Goal: Task Accomplishment & Management: Complete application form

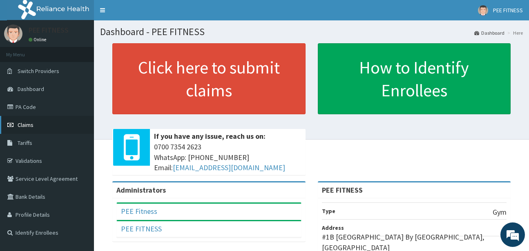
click at [30, 122] on span "Claims" at bounding box center [26, 124] width 16 height 7
click at [30, 123] on span "Claims" at bounding box center [26, 124] width 16 height 7
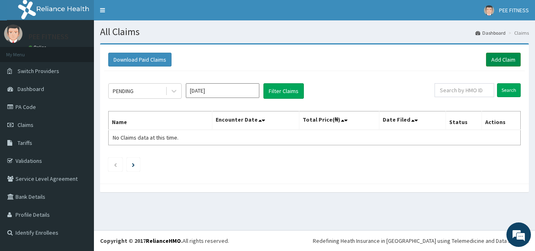
click at [497, 60] on link "Add Claim" at bounding box center [503, 60] width 35 height 14
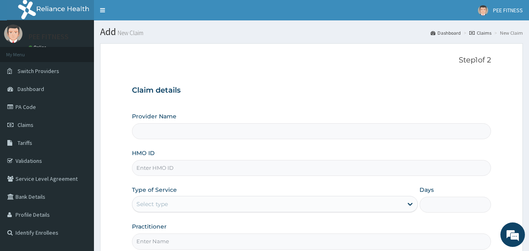
type input "PEE FITNESS"
type input "1"
click at [144, 169] on input "HMO ID" at bounding box center [311, 168] width 359 height 16
type input "b"
type input "BEP/10006/A"
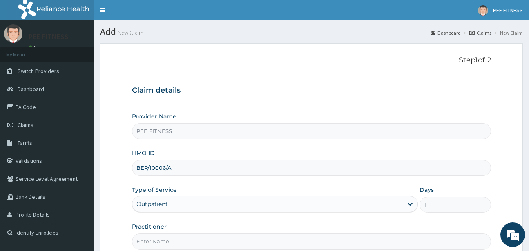
click at [153, 244] on input "Practitioner" at bounding box center [311, 242] width 359 height 16
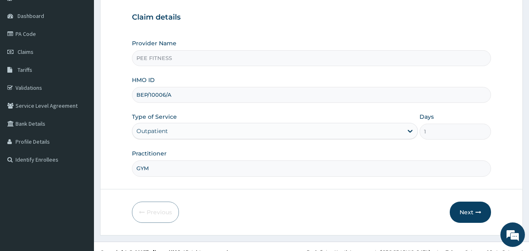
scroll to position [85, 0]
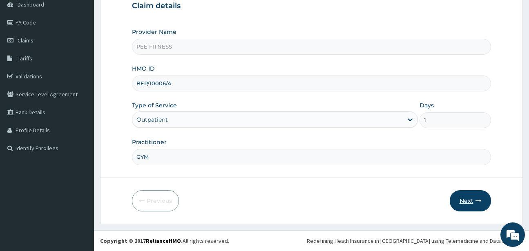
type input "GYM"
click at [473, 198] on button "Next" at bounding box center [470, 200] width 41 height 21
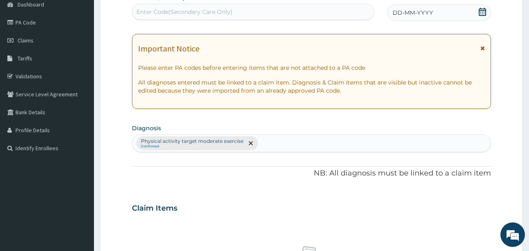
click at [483, 9] on icon at bounding box center [482, 12] width 7 height 8
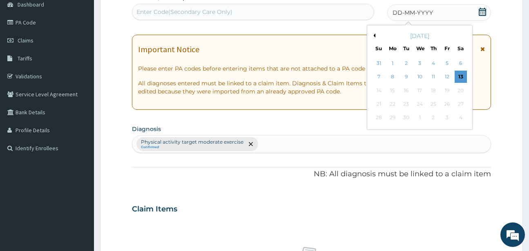
click at [448, 78] on div "12" at bounding box center [447, 77] width 12 height 12
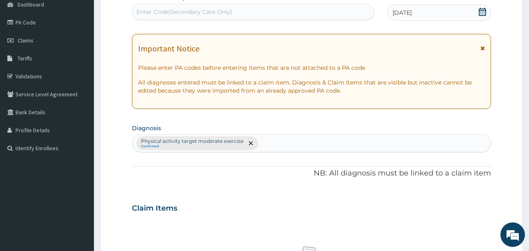
click at [479, 13] on icon at bounding box center [482, 12] width 7 height 8
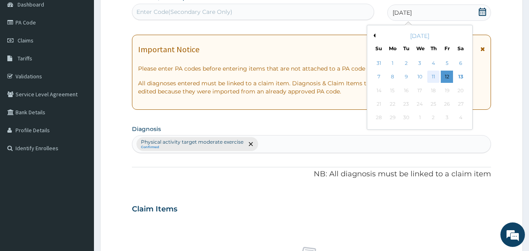
click at [436, 76] on div "11" at bounding box center [433, 77] width 12 height 12
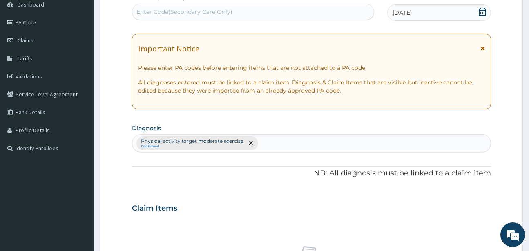
click at [152, 11] on div "Enter Code(Secondary Care Only)" at bounding box center [184, 12] width 96 height 8
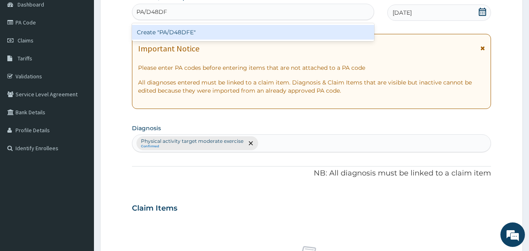
type input "PA/D48DFE"
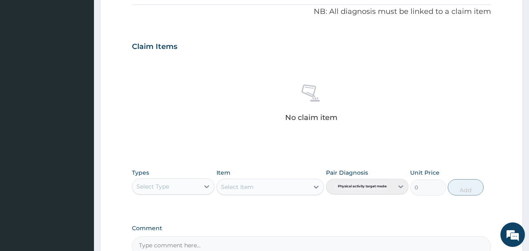
scroll to position [338, 0]
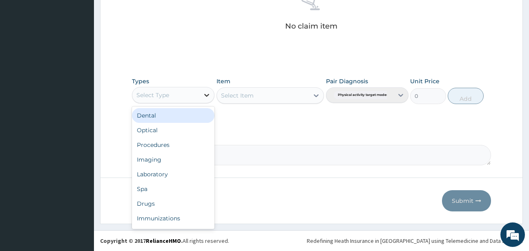
click at [207, 93] on icon at bounding box center [207, 95] width 8 height 8
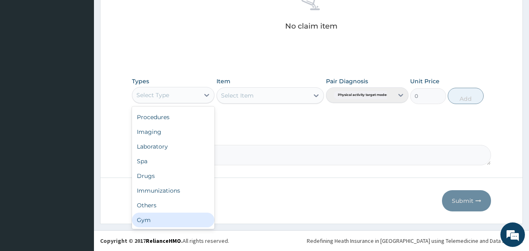
click at [144, 222] on div "Gym" at bounding box center [173, 220] width 83 height 15
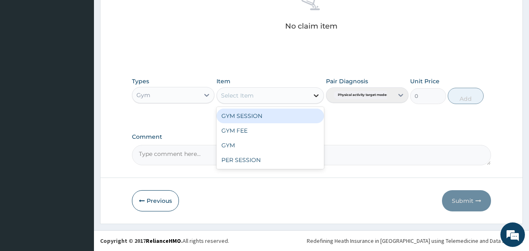
click at [317, 96] on icon at bounding box center [316, 96] width 8 height 8
click at [248, 114] on div "GYM SESSION" at bounding box center [270, 116] width 107 height 15
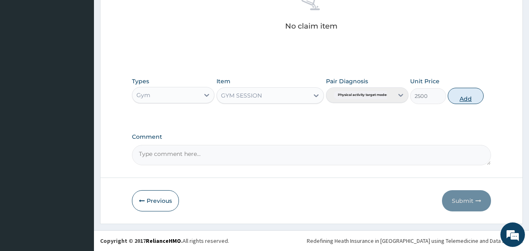
click at [461, 98] on button "Add" at bounding box center [466, 96] width 36 height 16
type input "0"
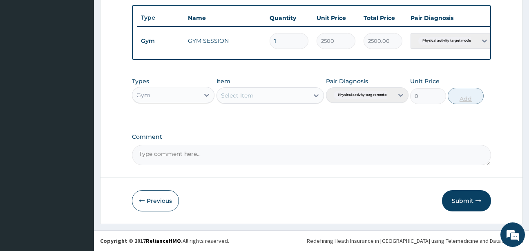
scroll to position [305, 0]
click at [458, 202] on button "Submit" at bounding box center [466, 200] width 49 height 21
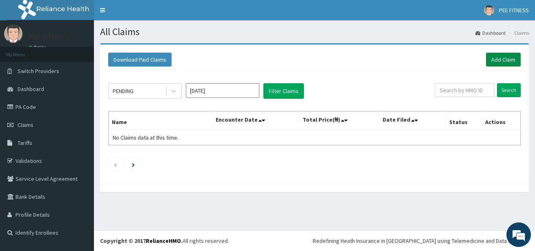
click at [495, 59] on link "Add Claim" at bounding box center [503, 60] width 35 height 14
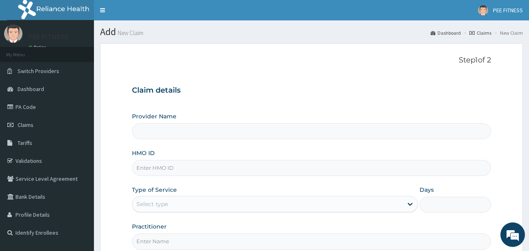
type input "PEE FITNESS"
type input "1"
click at [145, 173] on input "HMO ID" at bounding box center [311, 168] width 359 height 16
click at [159, 171] on input "HMO ID" at bounding box center [311, 168] width 359 height 16
type input "GMS/10059/A"
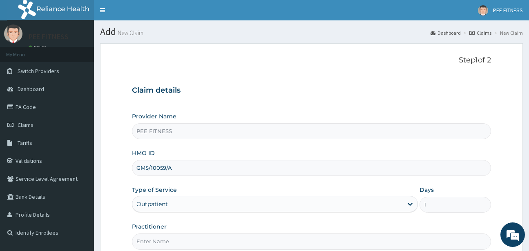
click at [142, 245] on input "Practitioner" at bounding box center [311, 242] width 359 height 16
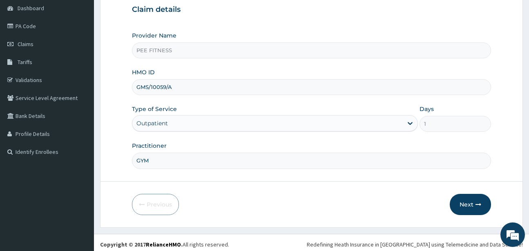
scroll to position [85, 0]
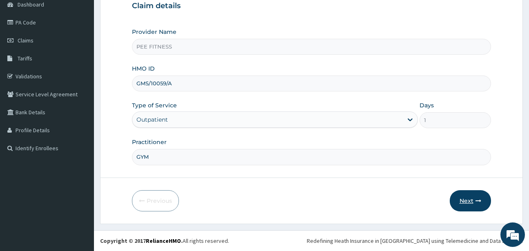
type input "GYM"
click at [463, 199] on button "Next" at bounding box center [470, 200] width 41 height 21
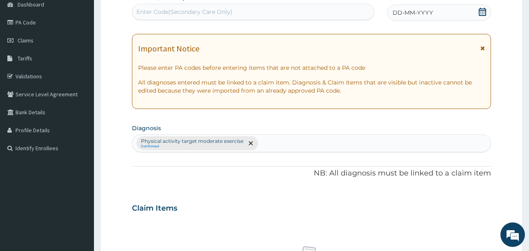
click at [483, 11] on icon at bounding box center [483, 12] width 8 height 8
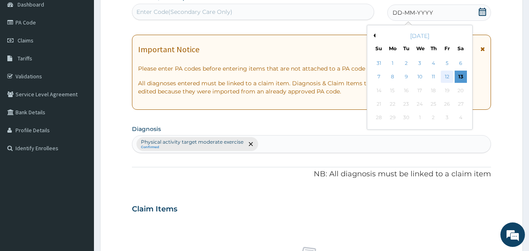
click at [446, 76] on div "12" at bounding box center [447, 77] width 12 height 12
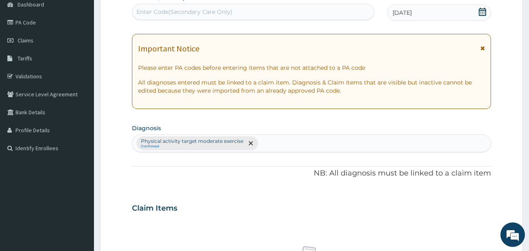
click at [141, 11] on div "Enter Code(Secondary Care Only)" at bounding box center [184, 12] width 96 height 8
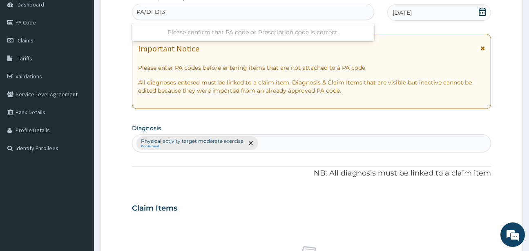
type input "PA/DFD130"
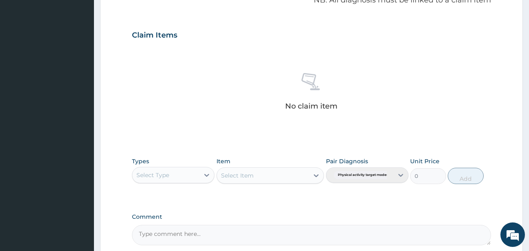
scroll to position [338, 0]
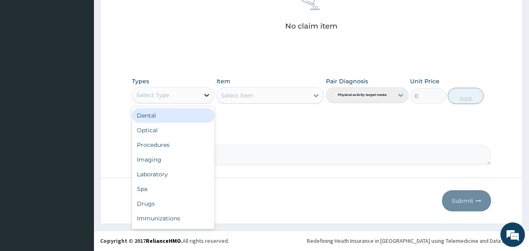
click at [211, 94] on div at bounding box center [206, 95] width 15 height 15
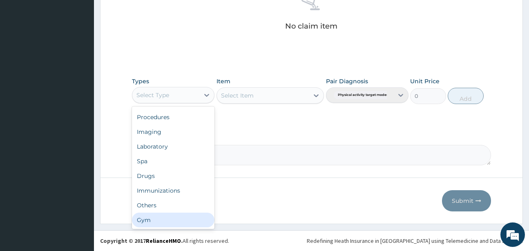
click at [151, 219] on div "Gym" at bounding box center [173, 220] width 83 height 15
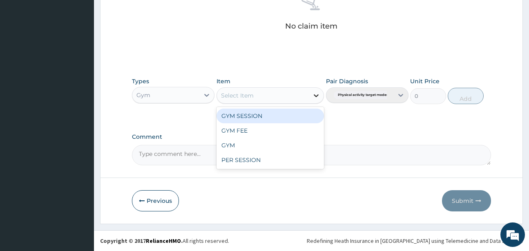
click at [316, 94] on icon at bounding box center [316, 96] width 8 height 8
click at [220, 115] on div "GYM SESSION" at bounding box center [270, 116] width 107 height 15
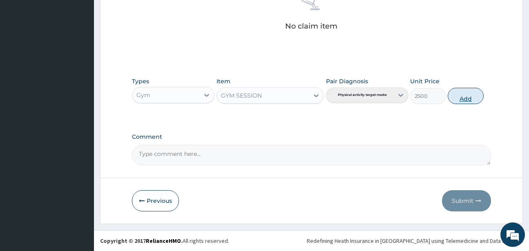
click at [459, 97] on button "Add" at bounding box center [466, 96] width 36 height 16
type input "0"
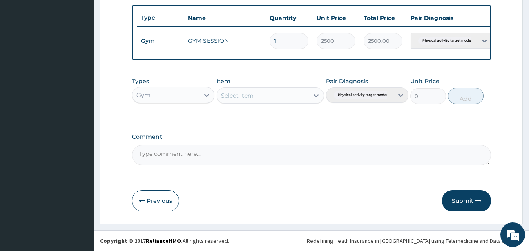
scroll to position [305, 0]
click at [463, 199] on button "Submit" at bounding box center [466, 200] width 49 height 21
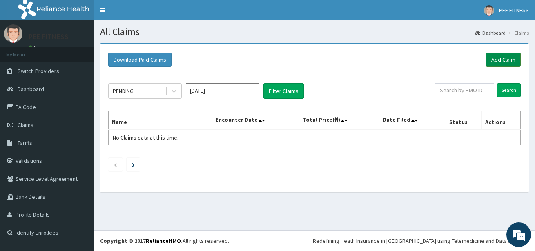
click at [500, 60] on link "Add Claim" at bounding box center [503, 60] width 35 height 14
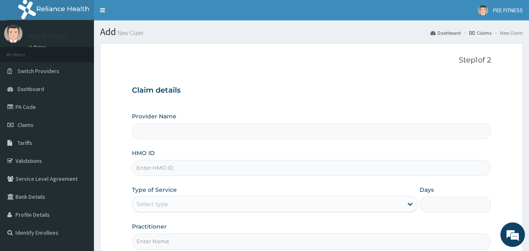
type input "PEE FITNESS"
type input "1"
click at [147, 170] on input "HMO ID" at bounding box center [311, 168] width 359 height 16
type input "GMS/10035/A"
click at [139, 241] on input "Practitioner" at bounding box center [311, 242] width 359 height 16
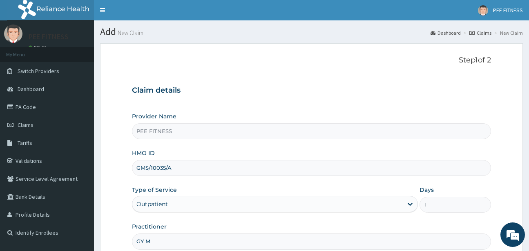
click at [146, 242] on input "GY M" at bounding box center [311, 242] width 359 height 16
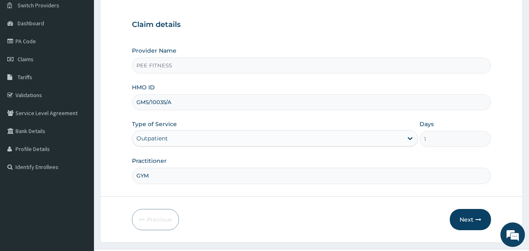
scroll to position [85, 0]
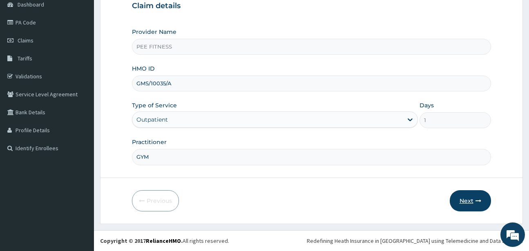
type input "GYM"
click at [470, 201] on button "Next" at bounding box center [470, 200] width 41 height 21
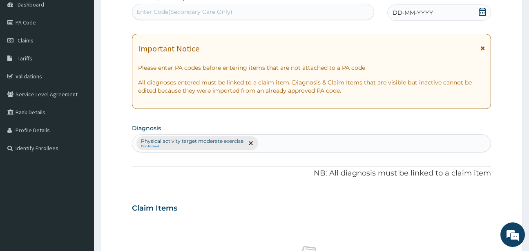
click at [481, 10] on icon at bounding box center [482, 12] width 7 height 8
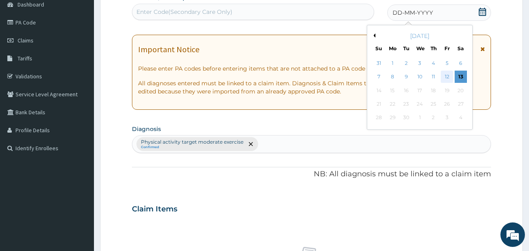
click at [446, 79] on div "12" at bounding box center [447, 77] width 12 height 12
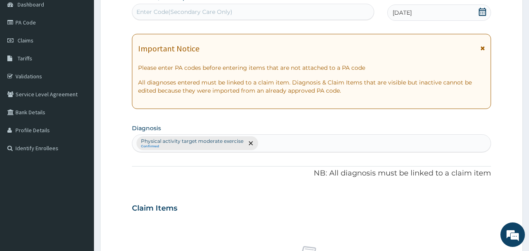
click at [148, 14] on div "Enter Code(Secondary Care Only)" at bounding box center [184, 12] width 96 height 8
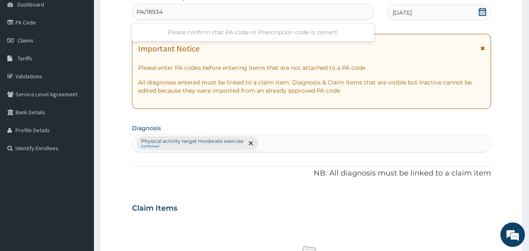
type input "PA/189348"
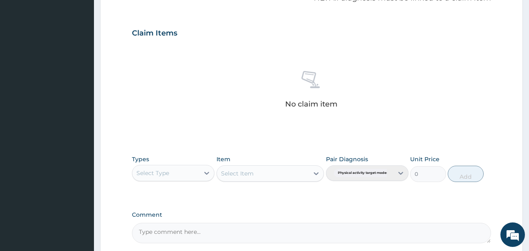
scroll to position [338, 0]
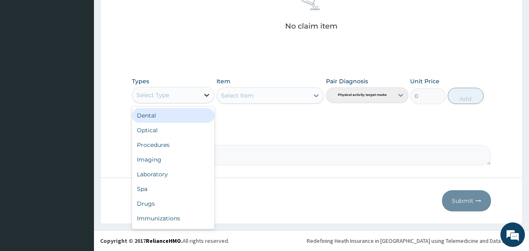
click at [204, 95] on icon at bounding box center [207, 95] width 8 height 8
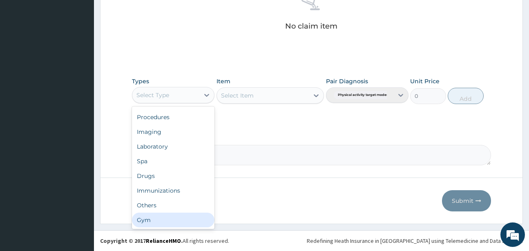
click at [142, 218] on div "Gym" at bounding box center [173, 220] width 83 height 15
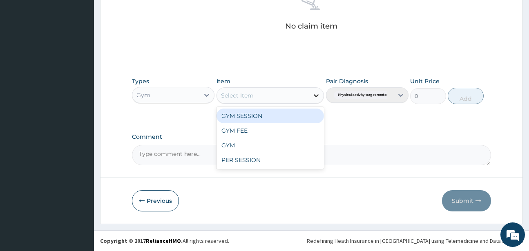
click at [315, 96] on icon at bounding box center [316, 95] width 5 height 3
click at [246, 117] on div "GYM SESSION" at bounding box center [270, 116] width 107 height 15
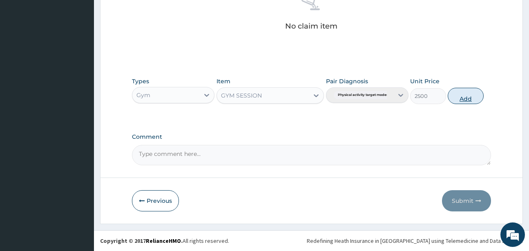
click at [473, 96] on button "Add" at bounding box center [466, 96] width 36 height 16
type input "0"
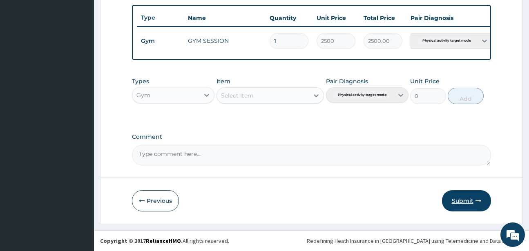
click at [459, 197] on button "Submit" at bounding box center [466, 200] width 49 height 21
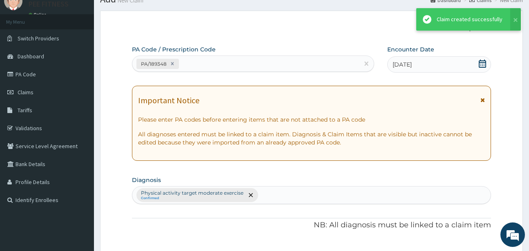
scroll to position [305, 0]
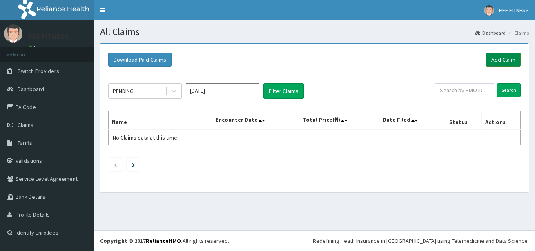
click at [494, 60] on link "Add Claim" at bounding box center [503, 60] width 35 height 14
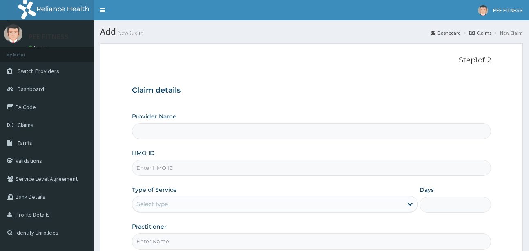
type input "PEE FITNESS"
type input "1"
click at [149, 166] on input "HMO ID" at bounding box center [311, 168] width 359 height 16
type input "SFA/10465/A"
click at [146, 242] on input "Practitioner" at bounding box center [311, 242] width 359 height 16
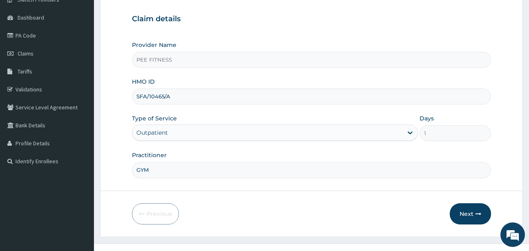
scroll to position [85, 0]
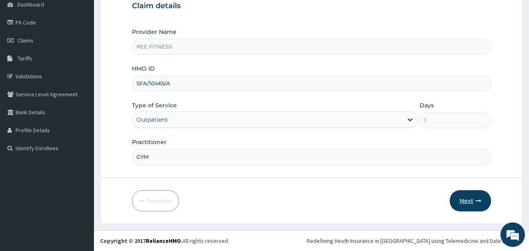
type input "GYM"
click at [466, 196] on button "Next" at bounding box center [470, 200] width 41 height 21
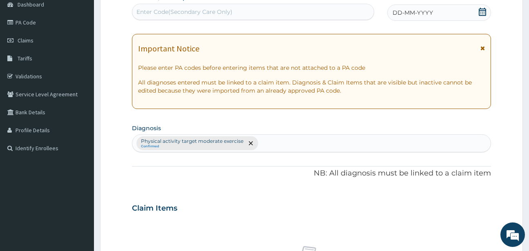
click at [481, 11] on icon at bounding box center [483, 12] width 8 height 8
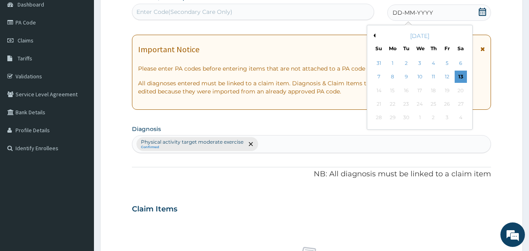
click at [450, 74] on div "12" at bounding box center [447, 77] width 12 height 12
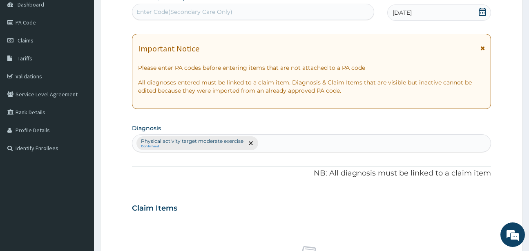
click at [163, 11] on div "Enter Code(Secondary Care Only)" at bounding box center [184, 12] width 96 height 8
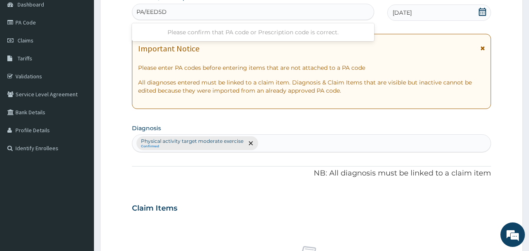
type input "PA/EED5DF"
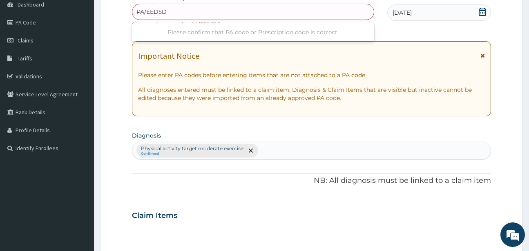
type input "PA/EED5DF"
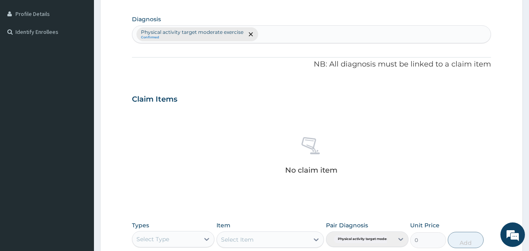
scroll to position [345, 0]
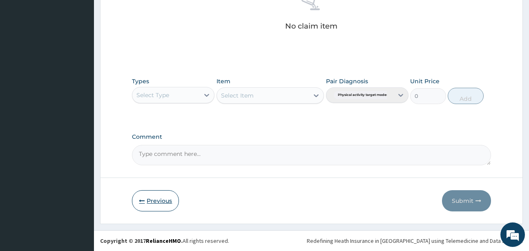
click at [146, 199] on button "Previous" at bounding box center [155, 200] width 47 height 21
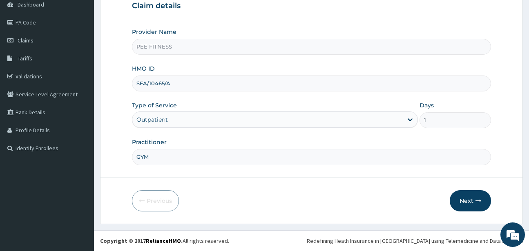
drag, startPoint x: 137, startPoint y: 85, endPoint x: 203, endPoint y: 85, distance: 65.8
click at [203, 85] on input "SFA/10465/A" at bounding box center [311, 84] width 359 height 16
type input "NBC/11021/A"
click at [467, 204] on button "Next" at bounding box center [470, 200] width 41 height 21
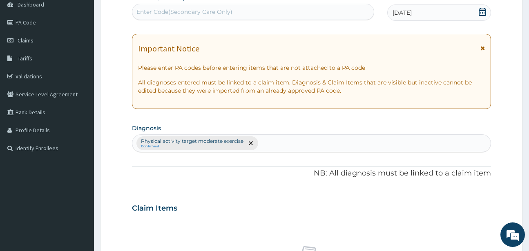
click at [145, 7] on div "Enter Code(Secondary Care Only)" at bounding box center [252, 11] width 241 height 13
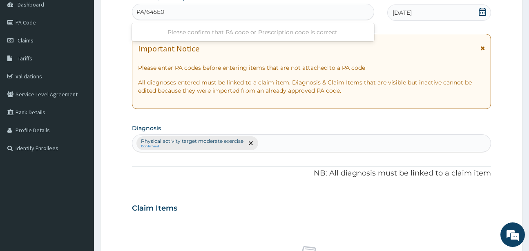
type input "PA/645E0F"
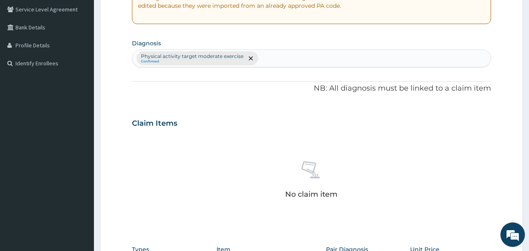
scroll to position [338, 0]
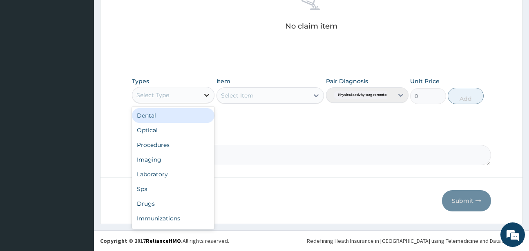
click at [208, 93] on icon at bounding box center [207, 95] width 8 height 8
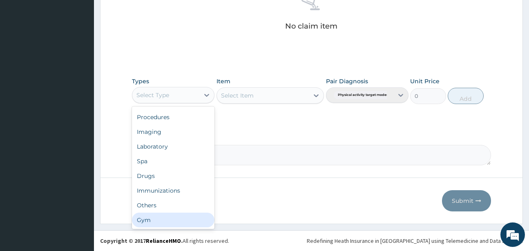
click at [145, 220] on div "Gym" at bounding box center [173, 220] width 83 height 15
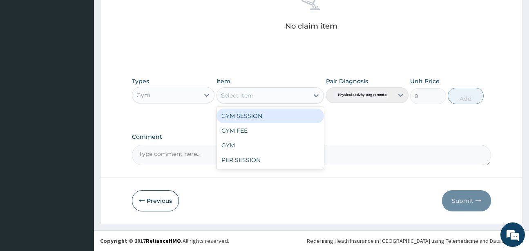
drag, startPoint x: 317, startPoint y: 96, endPoint x: 298, endPoint y: 101, distance: 20.3
click at [317, 97] on icon at bounding box center [316, 96] width 8 height 8
click at [251, 114] on div "GYM SESSION" at bounding box center [270, 116] width 107 height 15
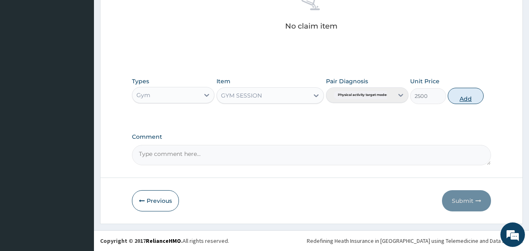
click at [456, 98] on button "Add" at bounding box center [466, 96] width 36 height 16
type input "0"
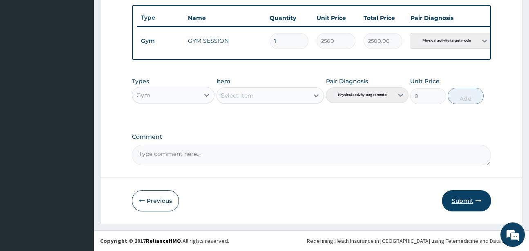
click at [452, 201] on button "Submit" at bounding box center [466, 200] width 49 height 21
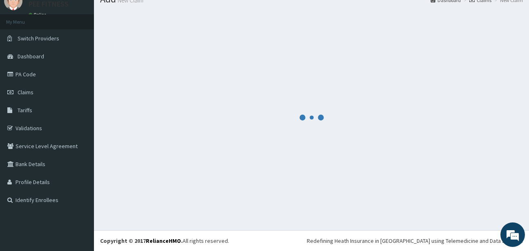
scroll to position [305, 0]
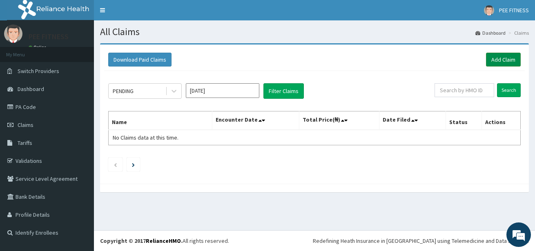
click at [497, 59] on link "Add Claim" at bounding box center [503, 60] width 35 height 14
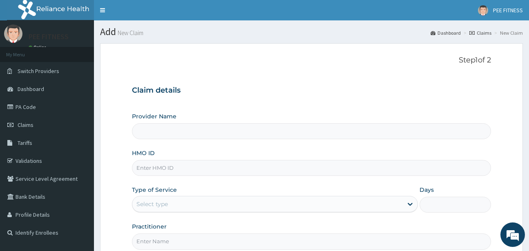
type input "PEE FITNESS"
type input "1"
click at [133, 165] on input "HMO ID" at bounding box center [311, 168] width 359 height 16
click at [144, 169] on input "HMO ID" at bounding box center [311, 168] width 359 height 16
type input "PGM/10008/A"
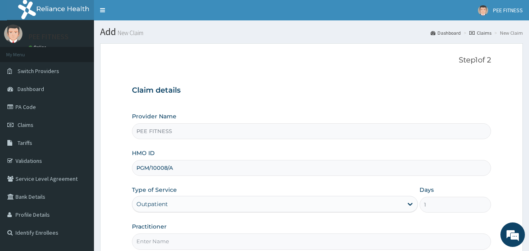
click at [150, 244] on input "Practitioner" at bounding box center [311, 242] width 359 height 16
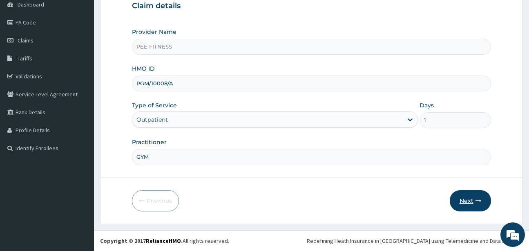
type input "GYM"
click at [473, 200] on button "Next" at bounding box center [470, 200] width 41 height 21
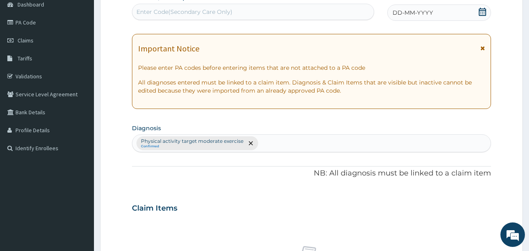
click at [480, 11] on icon at bounding box center [483, 12] width 8 height 8
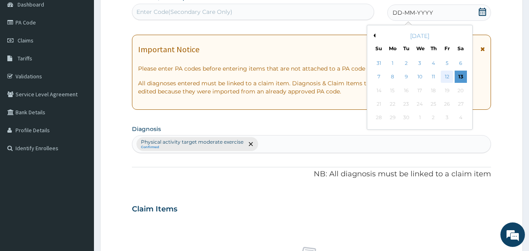
click at [449, 77] on div "12" at bounding box center [447, 77] width 12 height 12
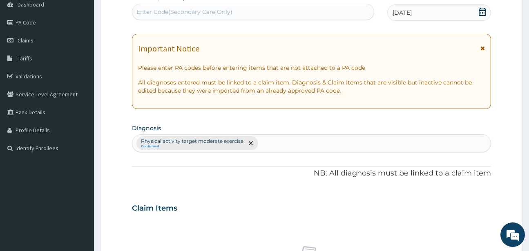
click at [161, 9] on div "Enter Code(Secondary Care Only)" at bounding box center [184, 12] width 96 height 8
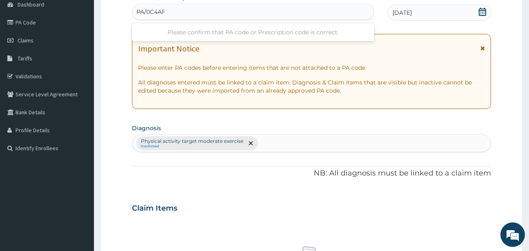
type input "PA/0C4AFE"
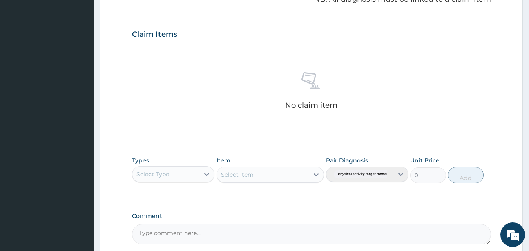
scroll to position [338, 0]
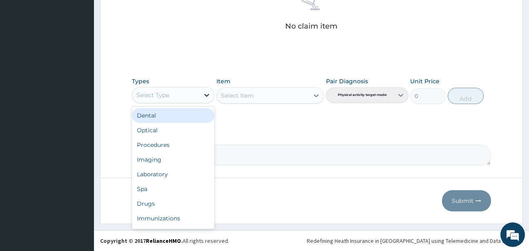
click at [204, 95] on icon at bounding box center [207, 95] width 8 height 8
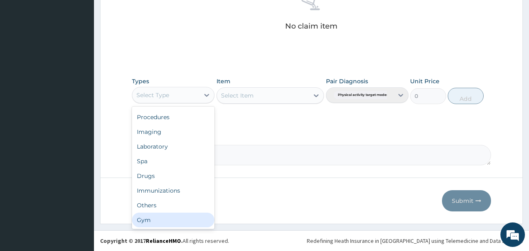
click at [139, 220] on div "Gym" at bounding box center [173, 220] width 83 height 15
